Goal: Transaction & Acquisition: Purchase product/service

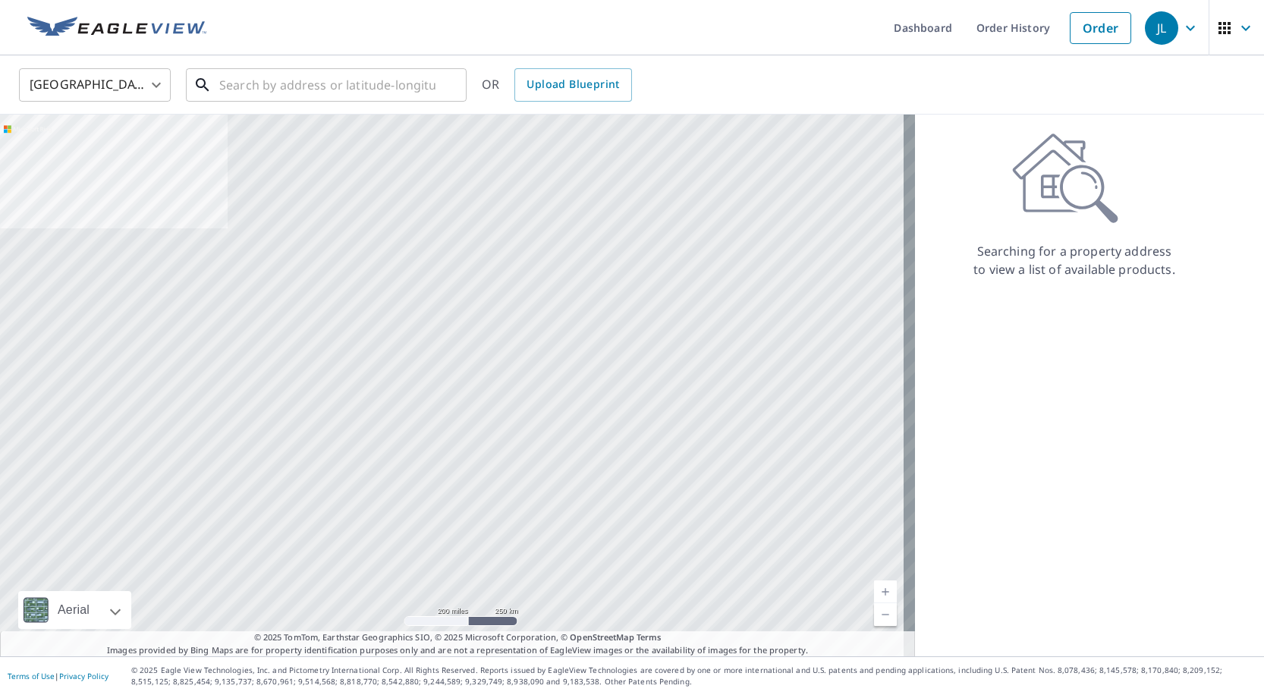
click at [266, 84] on input "text" at bounding box center [327, 85] width 216 height 42
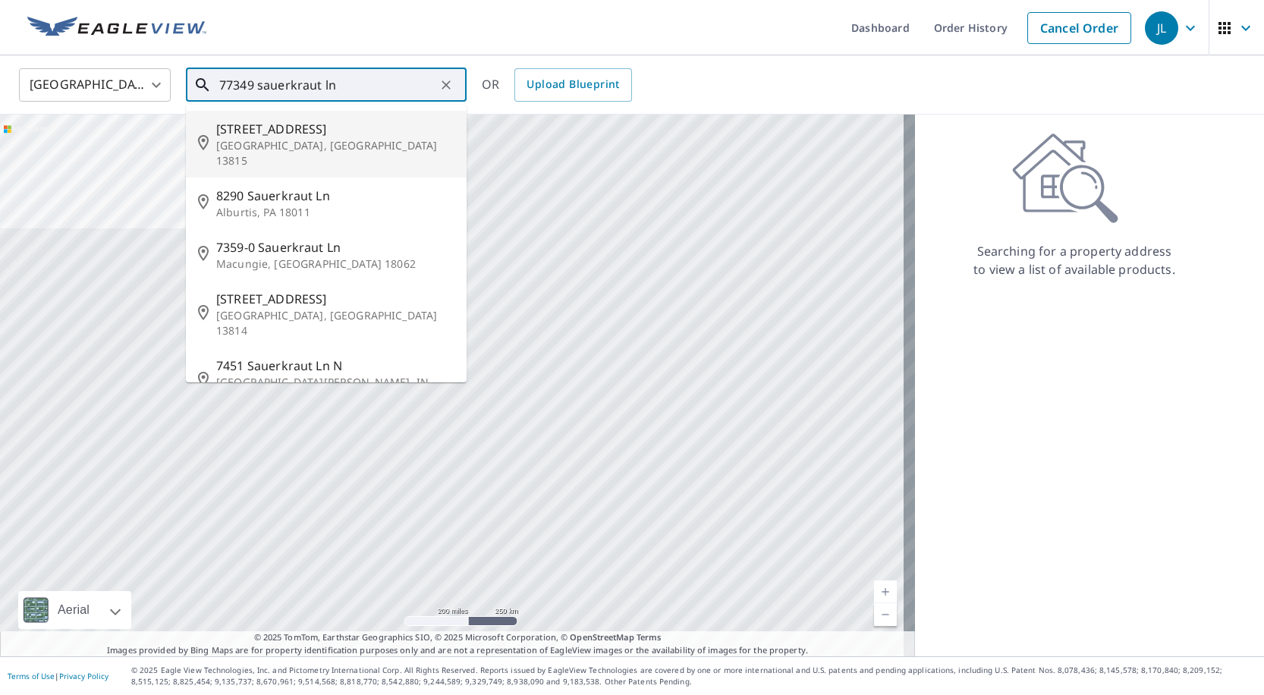
click at [225, 83] on input "77349 sauerkraut ln" at bounding box center [327, 85] width 216 height 42
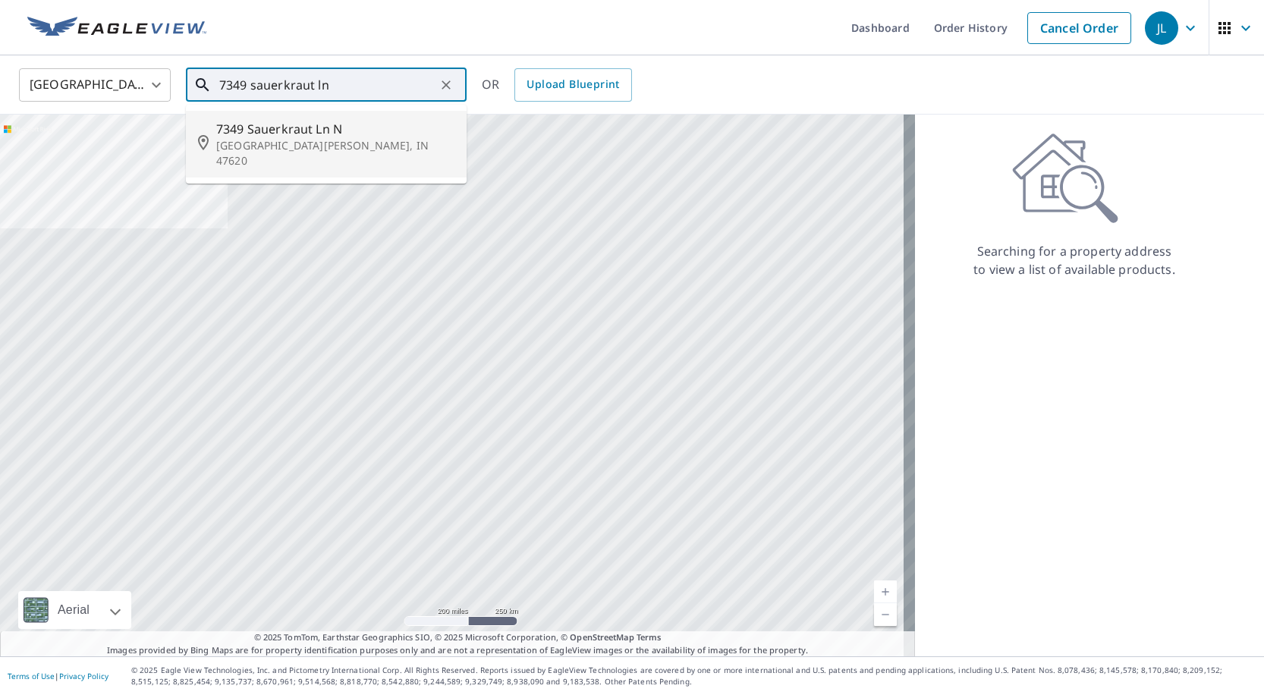
click at [370, 139] on p "[GEOGRAPHIC_DATA][PERSON_NAME], IN 47620" at bounding box center [335, 153] width 238 height 30
type input "[STREET_ADDRESS][PERSON_NAME]"
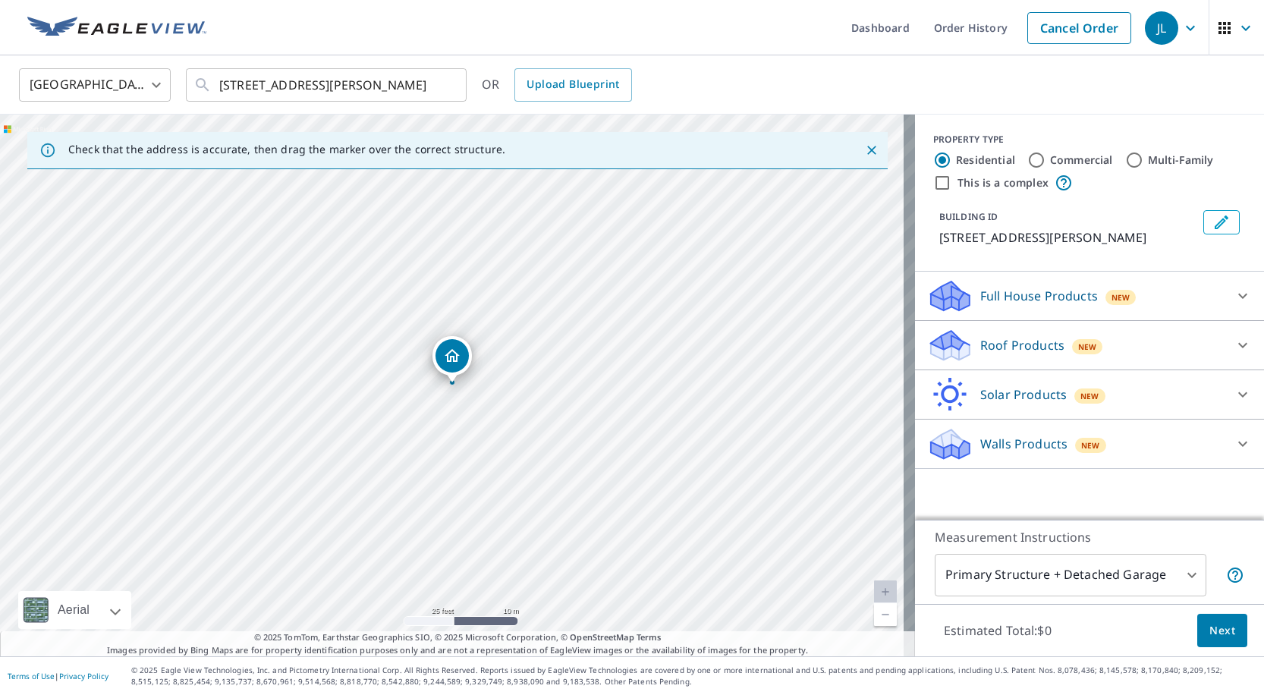
click at [1009, 364] on div "Roof Products New" at bounding box center [1075, 346] width 297 height 36
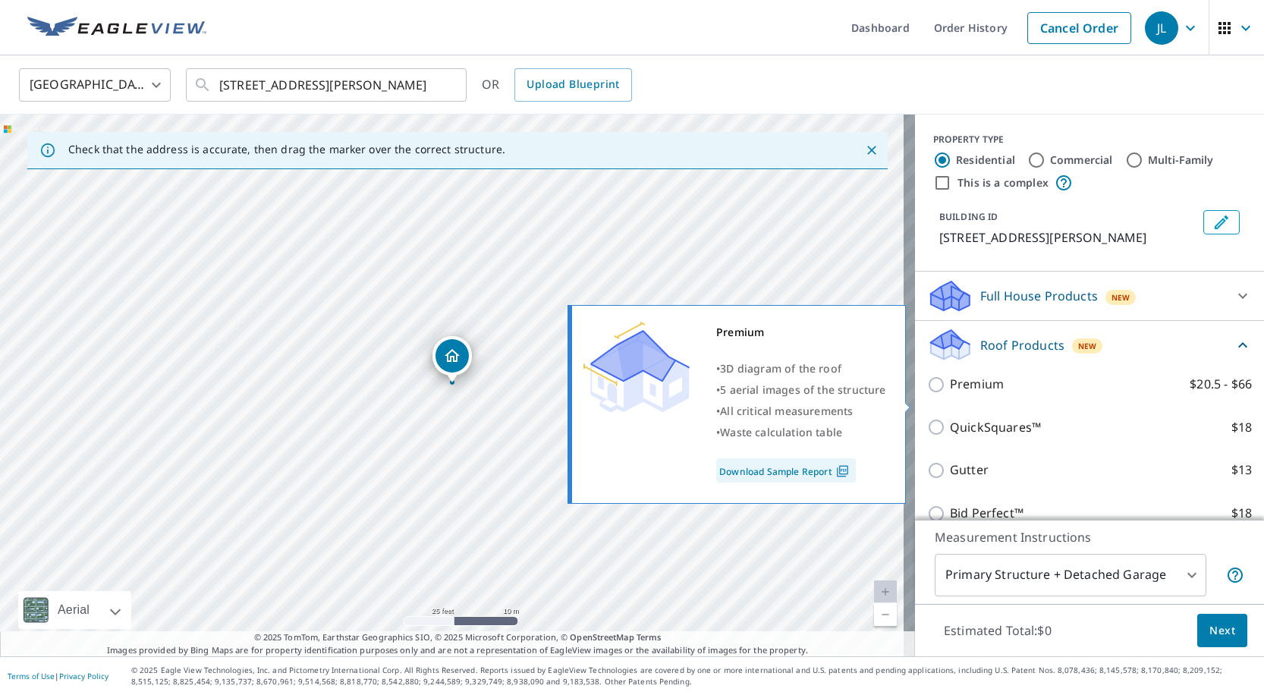
click at [963, 394] on p "Premium" at bounding box center [977, 384] width 54 height 19
click at [950, 394] on input "Premium $20.5 - $66" at bounding box center [938, 385] width 23 height 18
checkbox input "true"
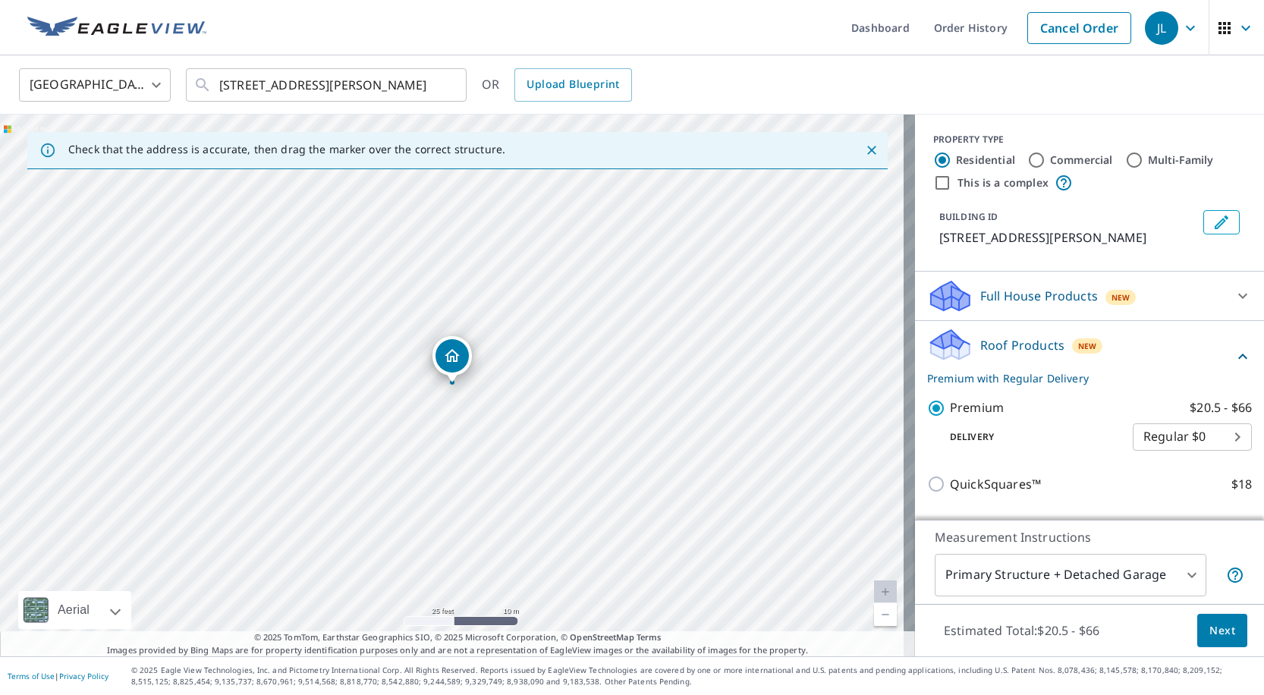
click at [1213, 622] on span "Next" at bounding box center [1223, 631] width 26 height 19
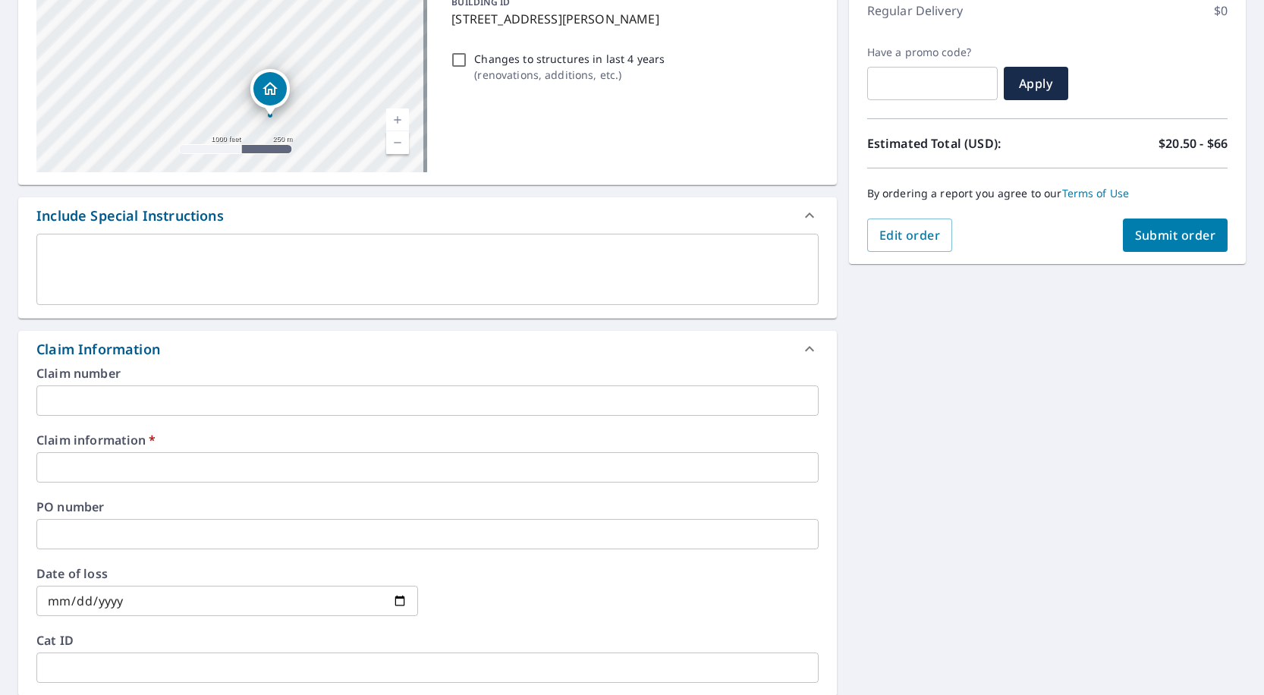
scroll to position [228, 0]
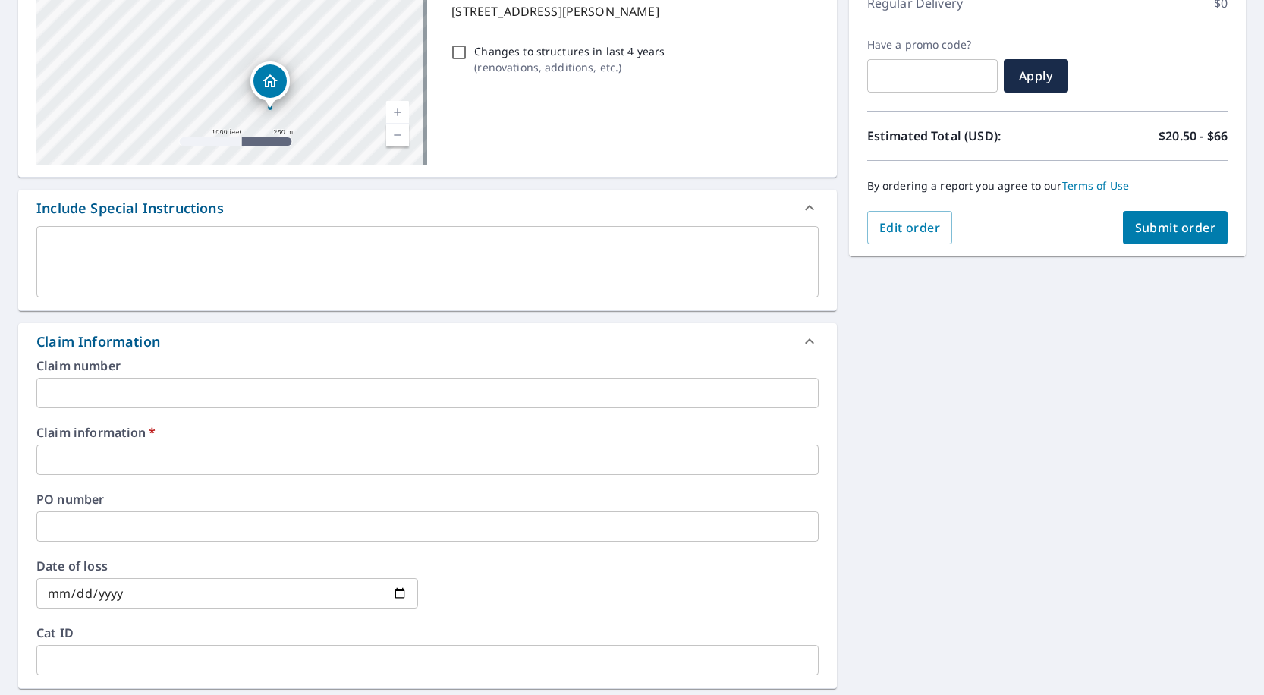
click at [101, 462] on input "text" at bounding box center [427, 460] width 782 height 30
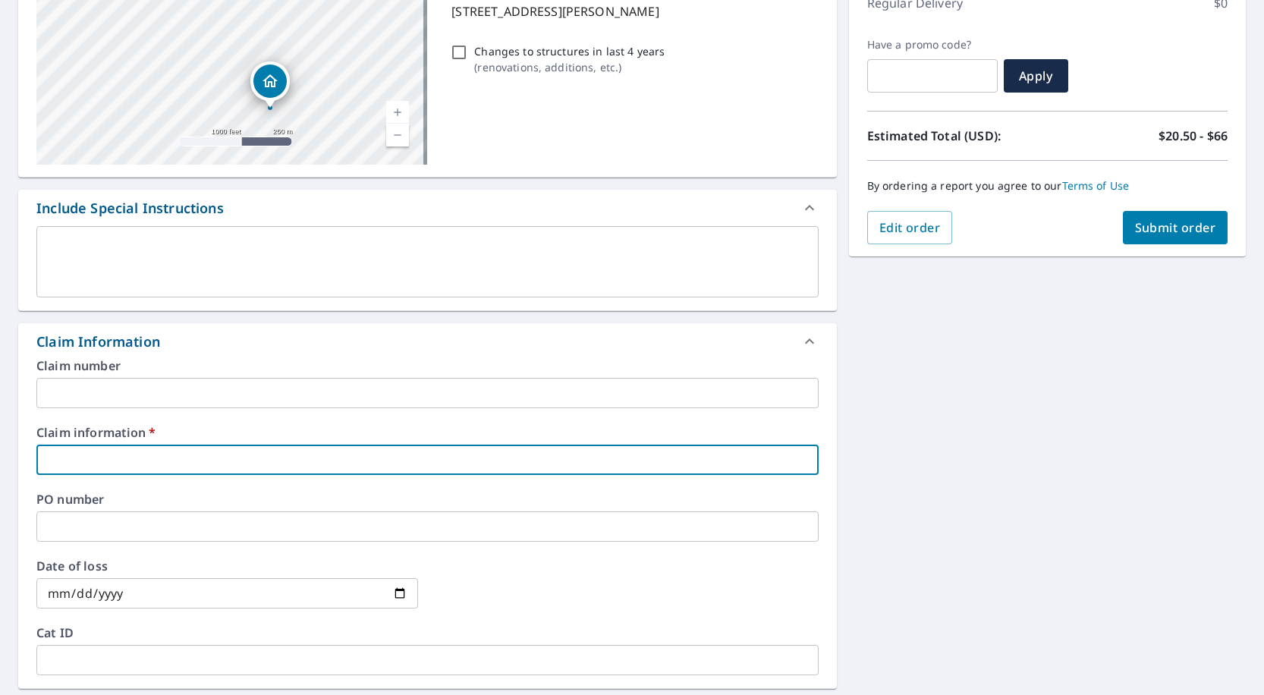
type input "278564"
checkbox input "true"
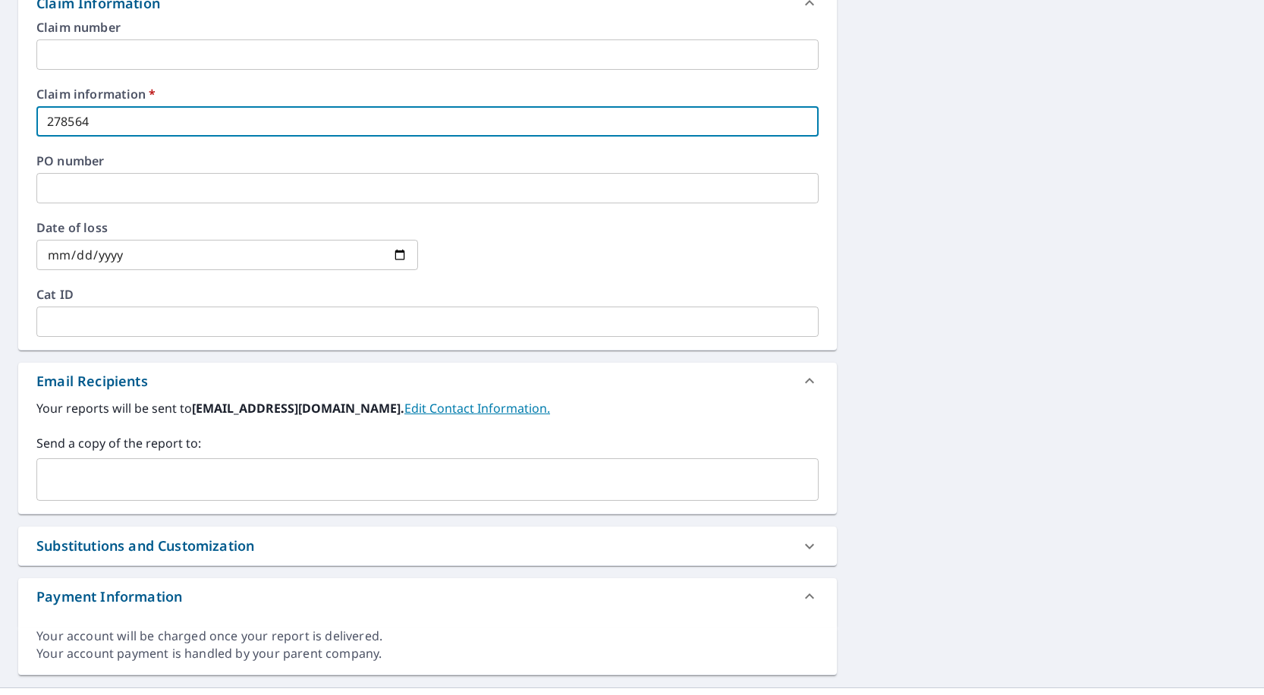
scroll to position [597, 0]
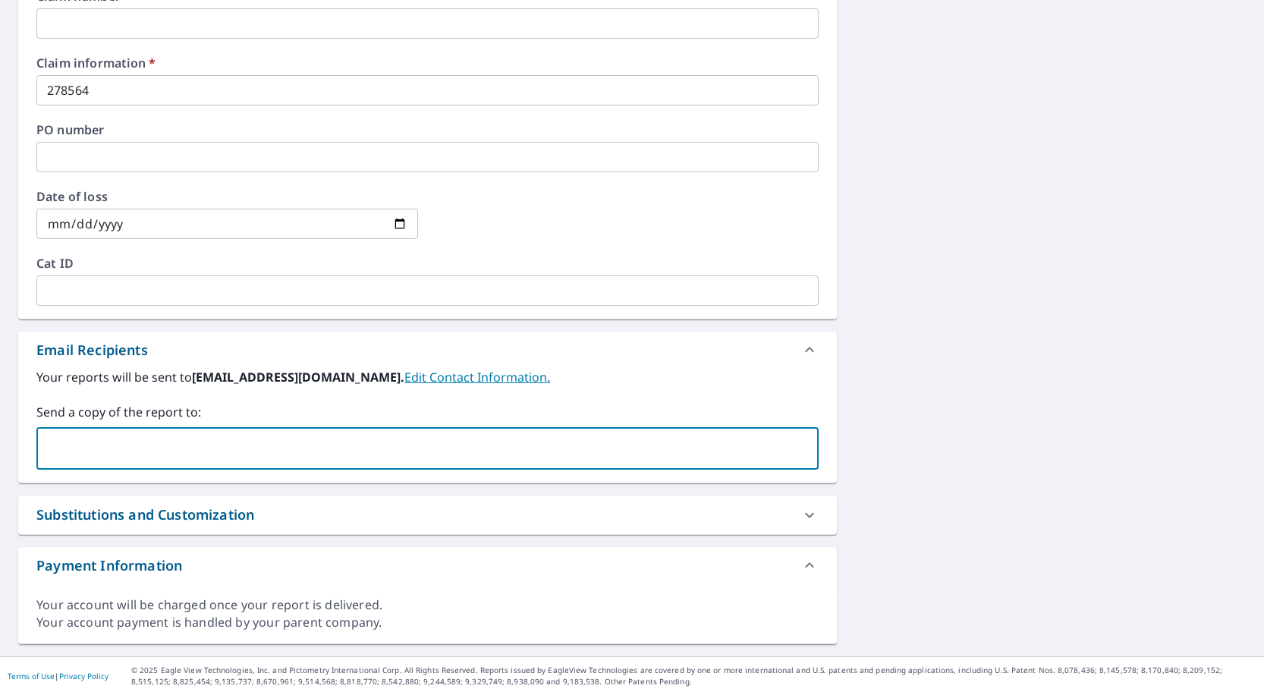
click at [159, 444] on input "text" at bounding box center [416, 448] width 746 height 29
type input "Da"
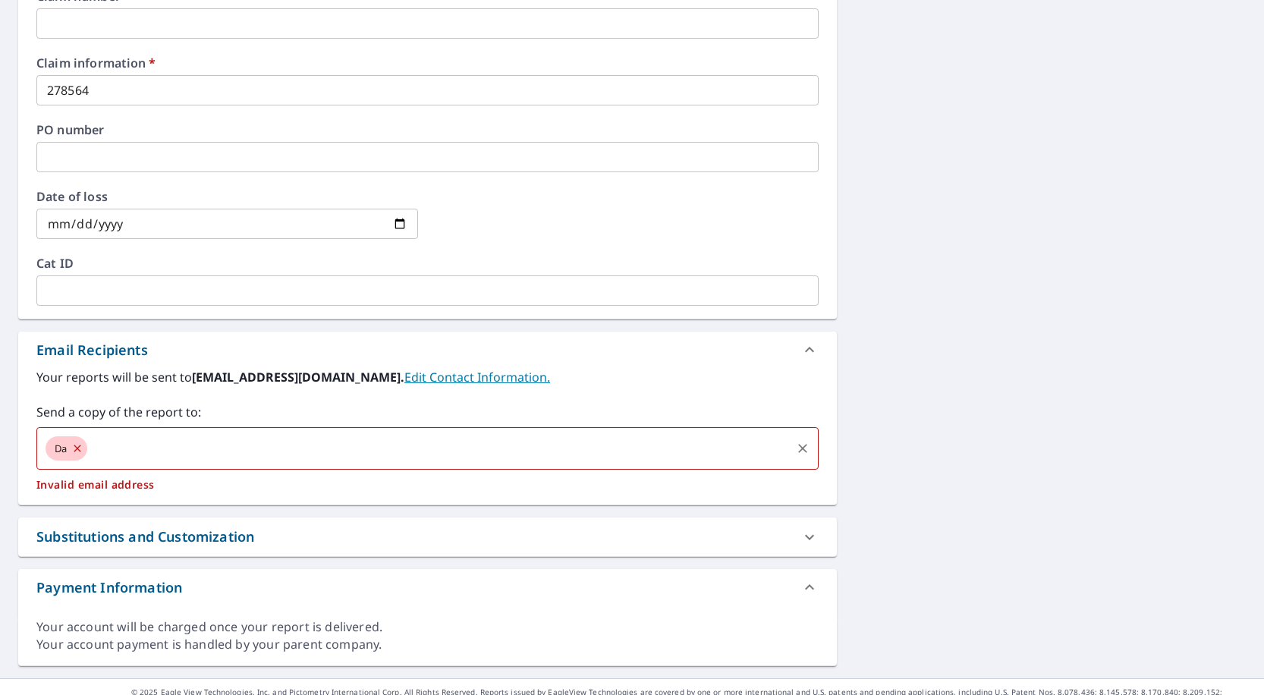
click at [80, 446] on icon at bounding box center [77, 448] width 12 height 17
checkbox input "true"
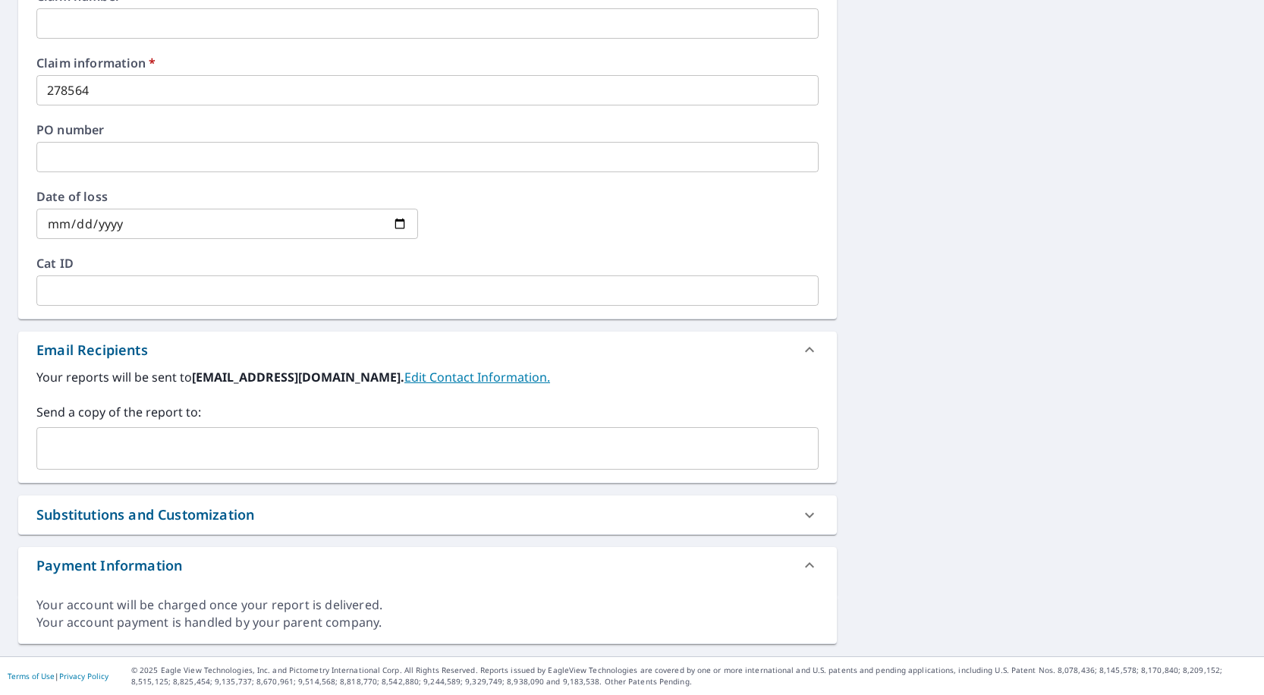
click at [78, 428] on div "​" at bounding box center [427, 448] width 782 height 42
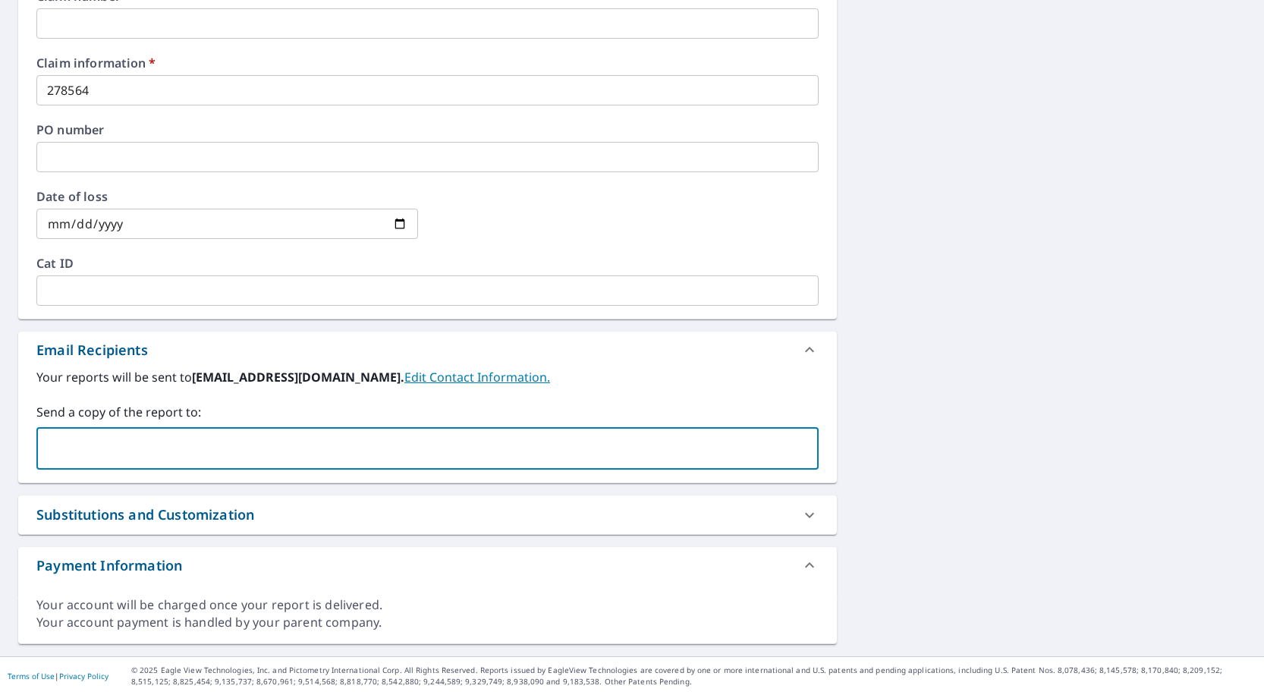
paste input "[PERSON_NAME][EMAIL_ADDRESS][DOMAIN_NAME]"
type input "[PERSON_NAME][EMAIL_ADDRESS][DOMAIN_NAME]"
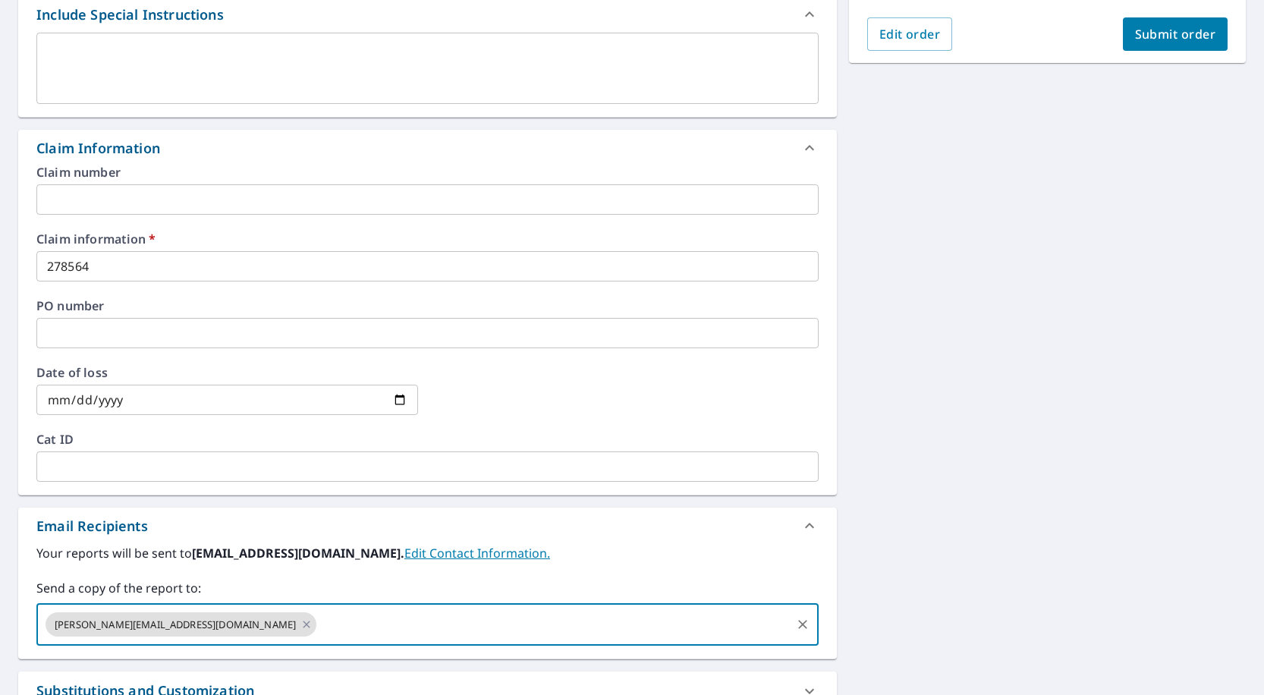
scroll to position [218, 0]
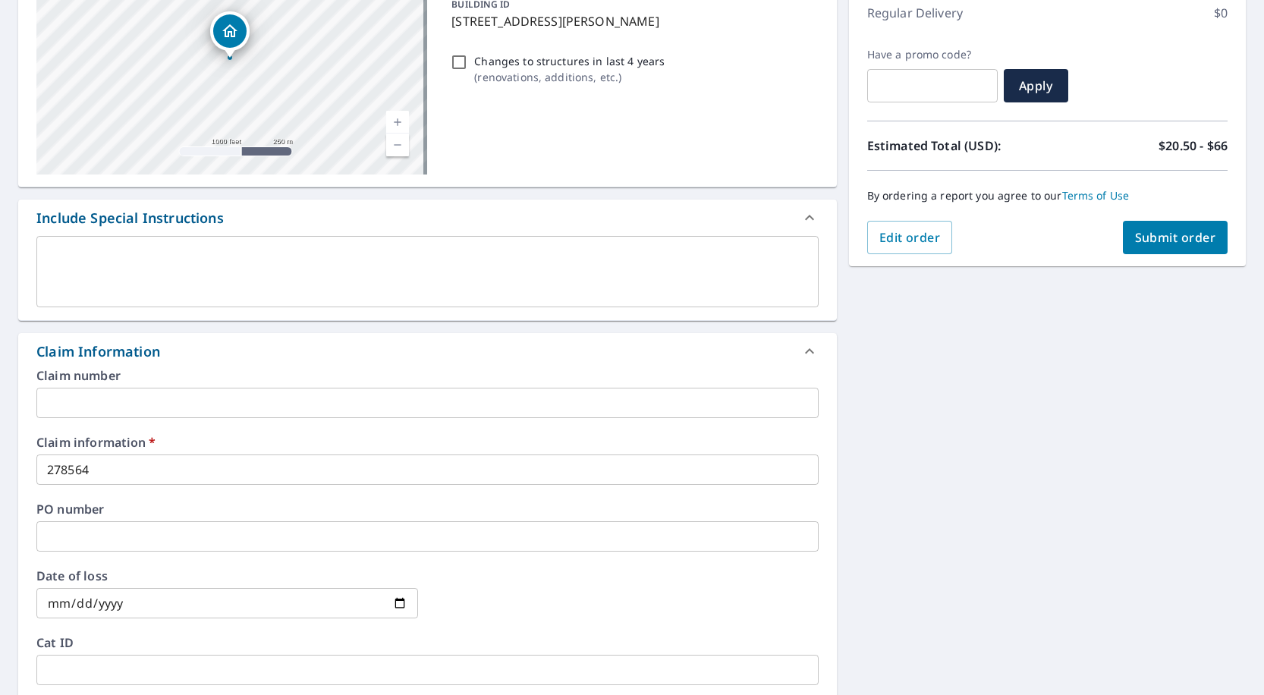
click at [1143, 239] on span "Submit order" at bounding box center [1175, 237] width 81 height 17
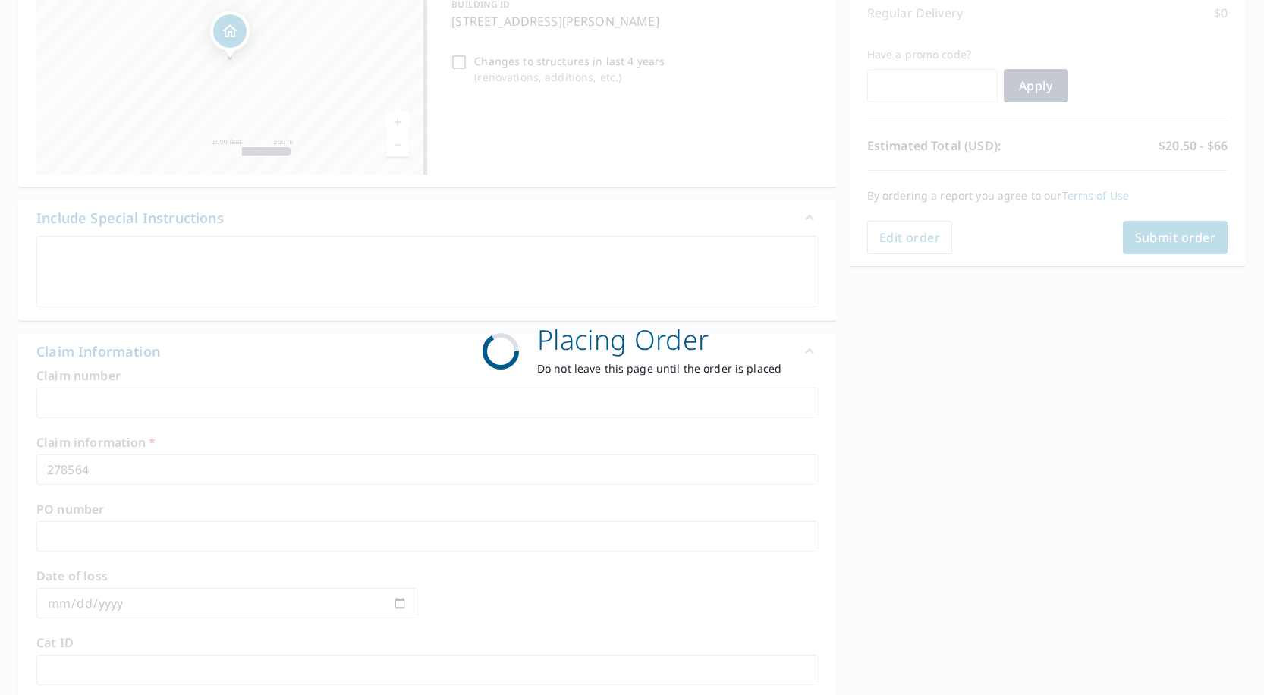
checkbox input "true"
